Goal: Information Seeking & Learning: Learn about a topic

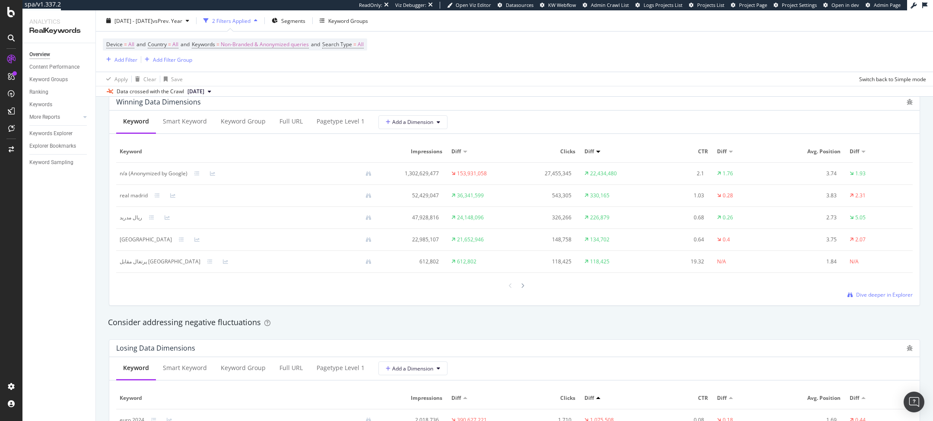
scroll to position [780, 0]
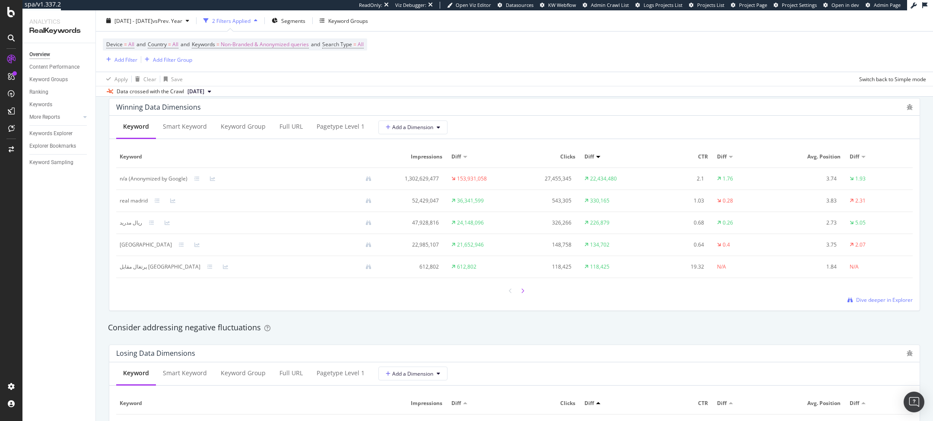
click at [521, 290] on icon at bounding box center [522, 290] width 3 height 5
click at [511, 289] on icon at bounding box center [510, 291] width 3 height 5
